Goal: Find specific page/section: Find specific page/section

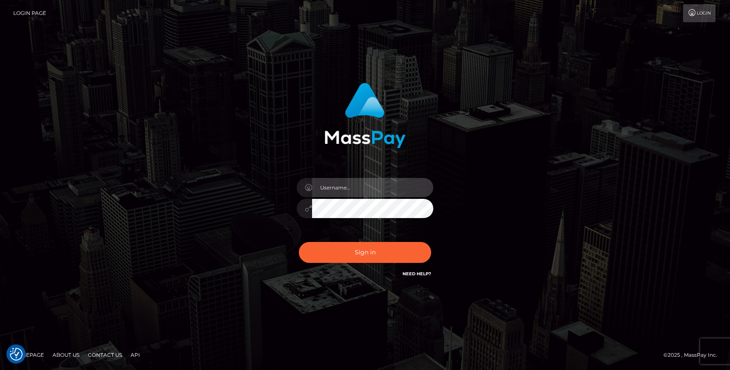
type input "grace.rush"
click at [364, 267] on div "Sign in Need Help?" at bounding box center [365, 256] width 150 height 38
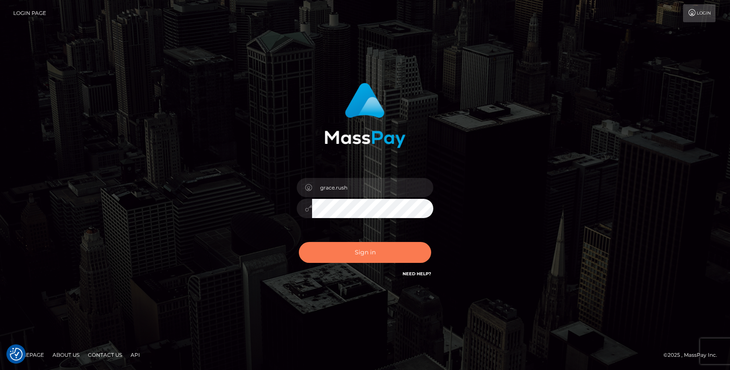
click at [364, 255] on button "Sign in" at bounding box center [365, 252] width 132 height 21
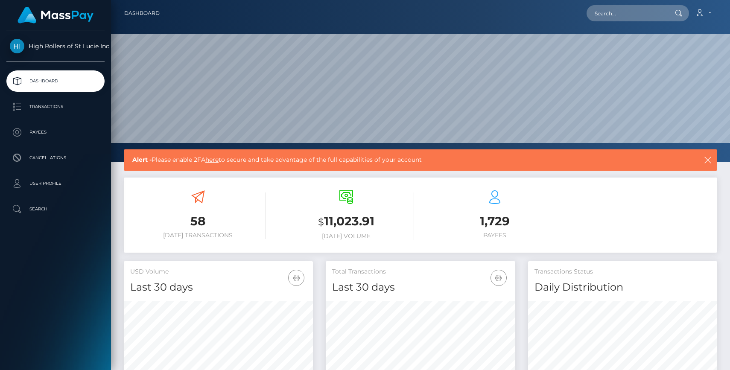
scroll to position [151, 189]
click at [36, 130] on p "Payees" at bounding box center [55, 132] width 91 height 13
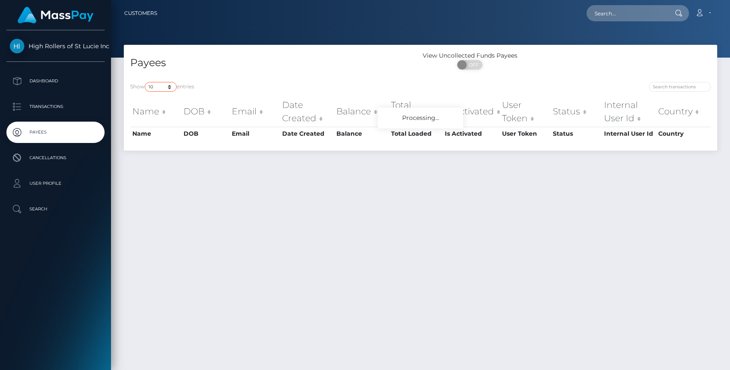
click at [172, 83] on select "10 25 50 100 250" at bounding box center [161, 87] width 32 height 10
select select "250"
click at [146, 82] on select "10 25 50 100 250" at bounding box center [161, 87] width 32 height 10
click at [230, 73] on div "Payees" at bounding box center [272, 63] width 297 height 24
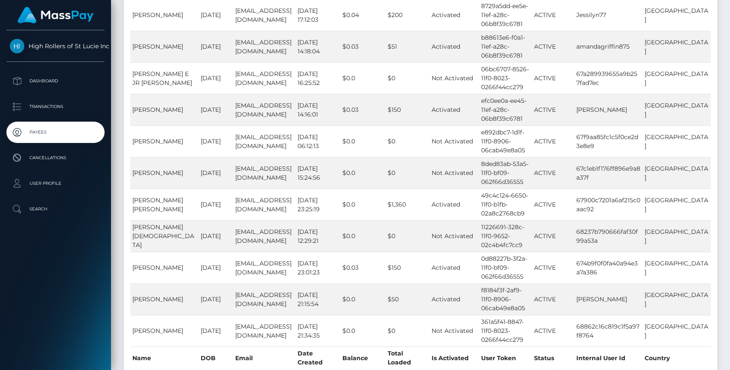
scroll to position [7745, 0]
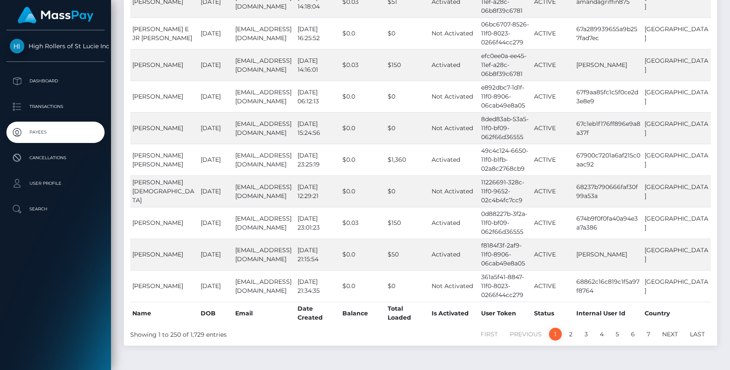
click at [561, 328] on link "1" at bounding box center [555, 334] width 13 height 13
click at [572, 328] on link "2" at bounding box center [571, 334] width 13 height 13
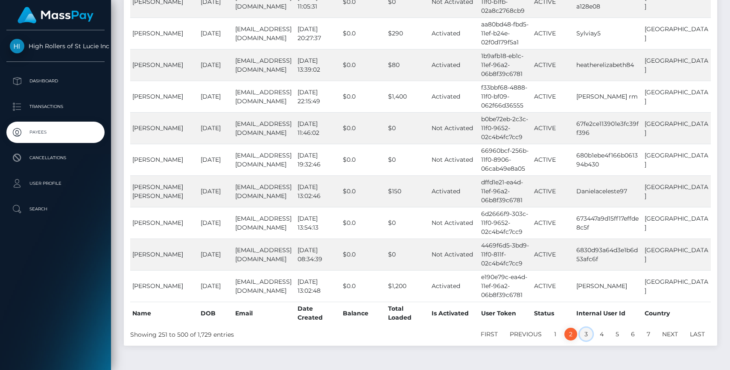
click at [587, 328] on link "3" at bounding box center [586, 334] width 13 height 13
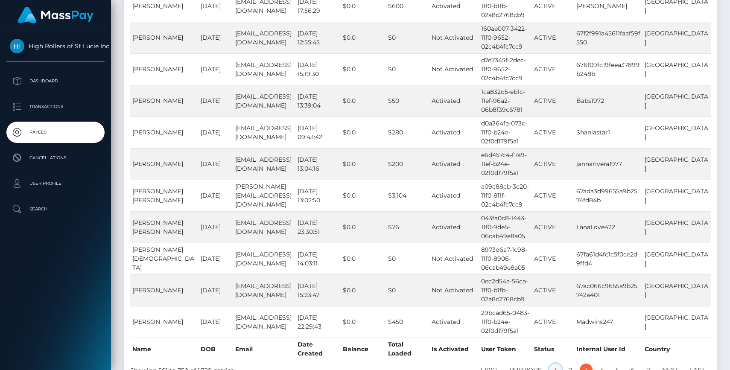
click at [553, 364] on link "1" at bounding box center [555, 370] width 13 height 13
click at [551, 364] on link "1" at bounding box center [555, 370] width 13 height 13
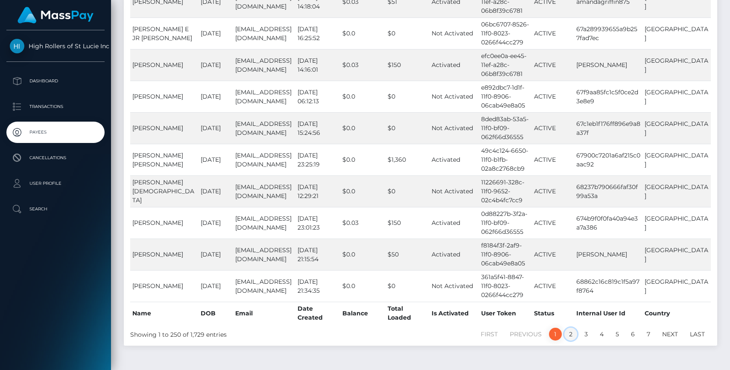
click at [572, 328] on link "2" at bounding box center [571, 334] width 13 height 13
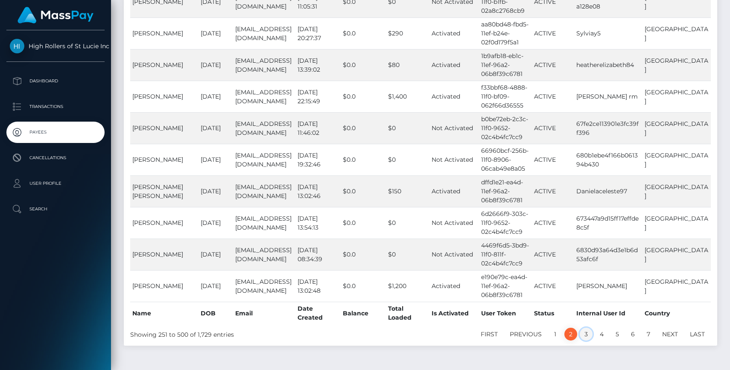
click at [587, 328] on link "3" at bounding box center [586, 334] width 13 height 13
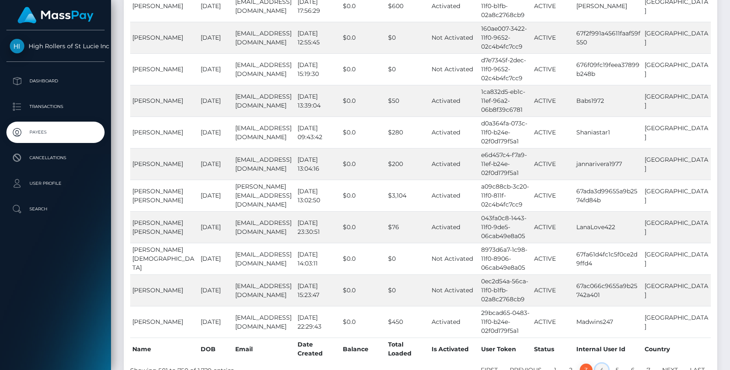
click at [601, 364] on link "4" at bounding box center [601, 370] width 13 height 13
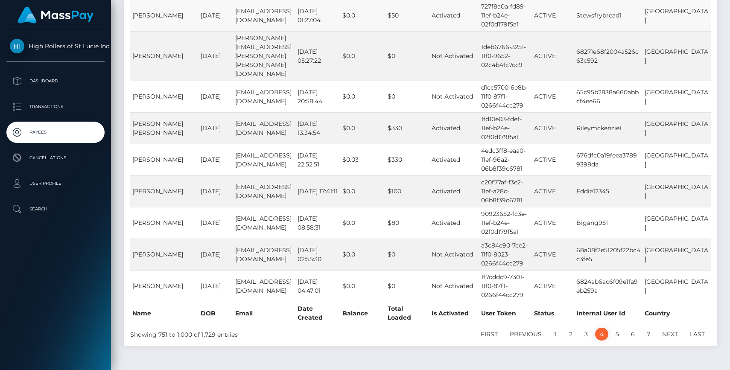
scroll to position [1832, 0]
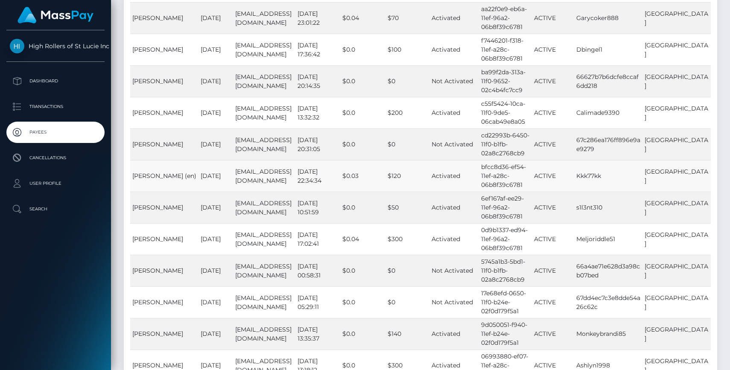
click at [515, 167] on td "bfcc8d36-ef54-11ef-a28c-06b8f39c6781" at bounding box center [505, 176] width 53 height 32
drag, startPoint x: 494, startPoint y: 165, endPoint x: 537, endPoint y: 187, distance: 48.7
click at [532, 187] on td "bfcc8d36-ef54-11ef-a28c-06b8f39c6781" at bounding box center [505, 176] width 53 height 32
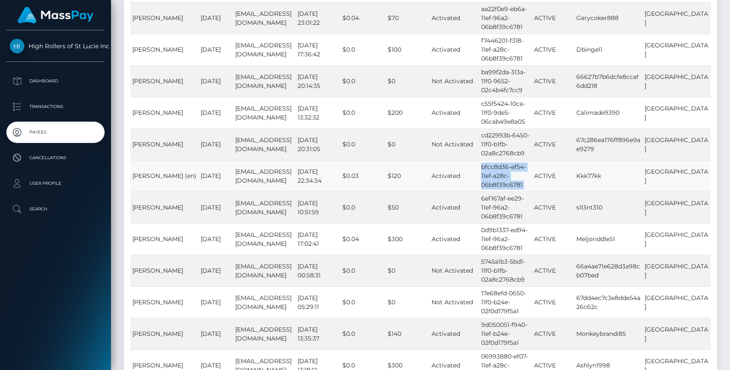
drag, startPoint x: 133, startPoint y: 168, endPoint x: 177, endPoint y: 187, distance: 47.3
click at [177, 187] on td "[PERSON_NAME] (en)" at bounding box center [164, 176] width 68 height 32
copy td "[PERSON_NAME] (en)"
